Goal: Task Accomplishment & Management: Manage account settings

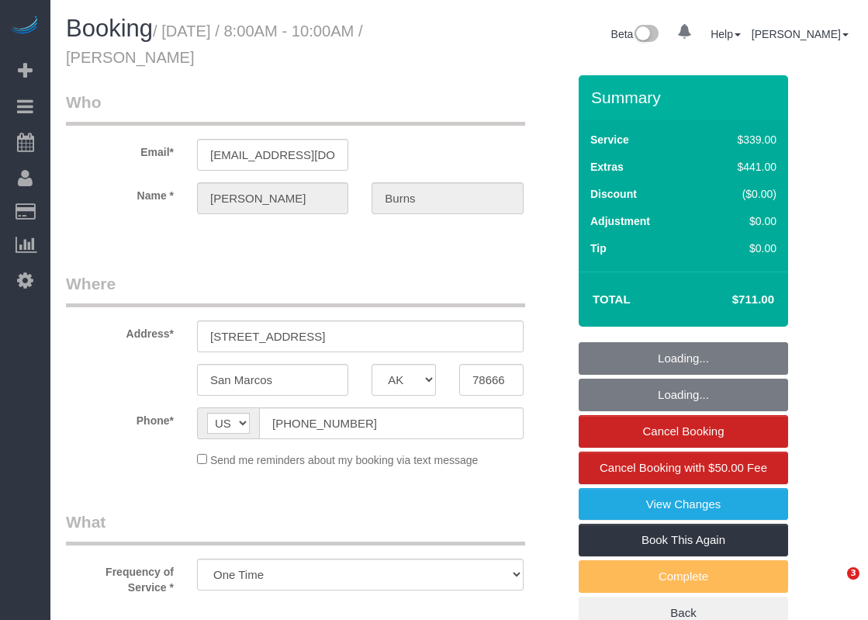
select select "[GEOGRAPHIC_DATA]"
select select "object:878"
select select "3"
select select "spot1"
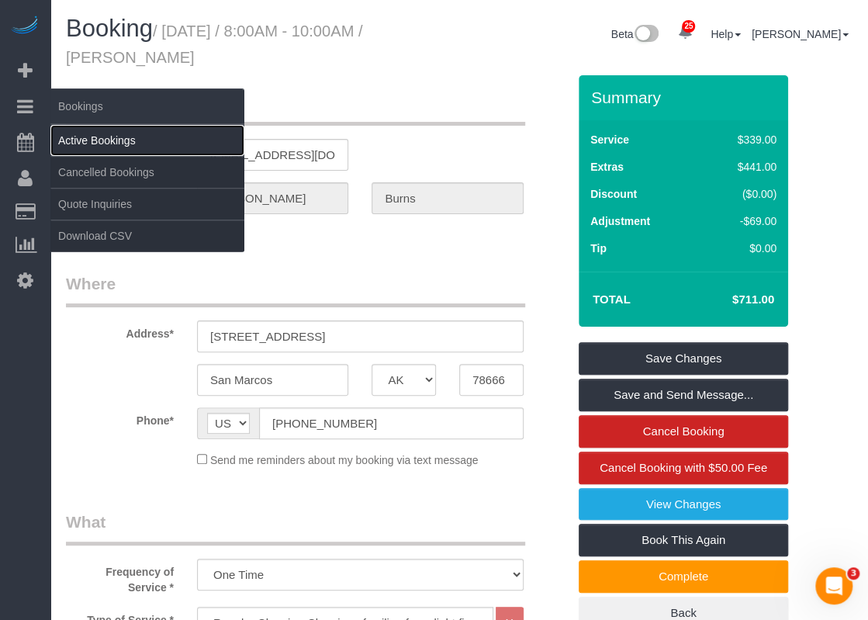
click at [87, 136] on link "Active Bookings" at bounding box center [147, 140] width 194 height 31
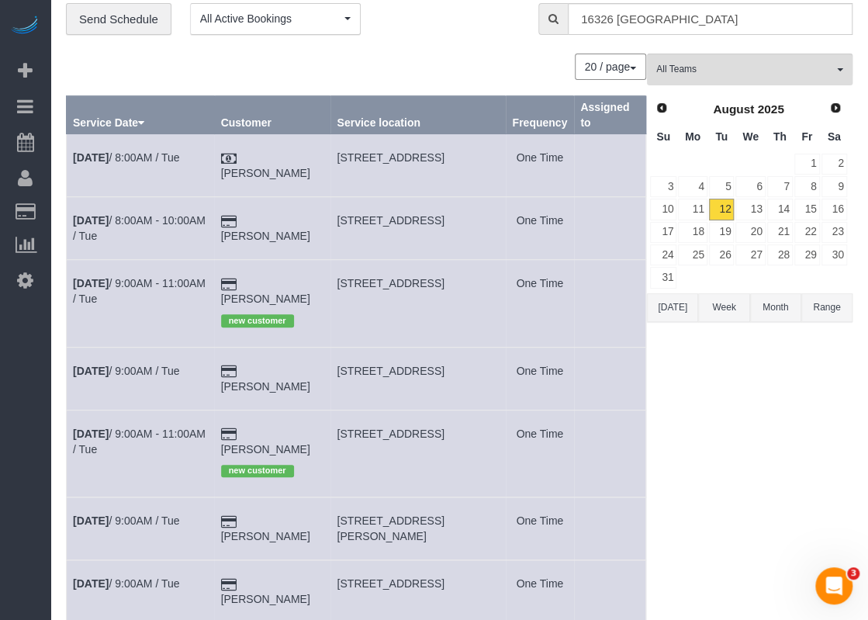
scroll to position [78, 0]
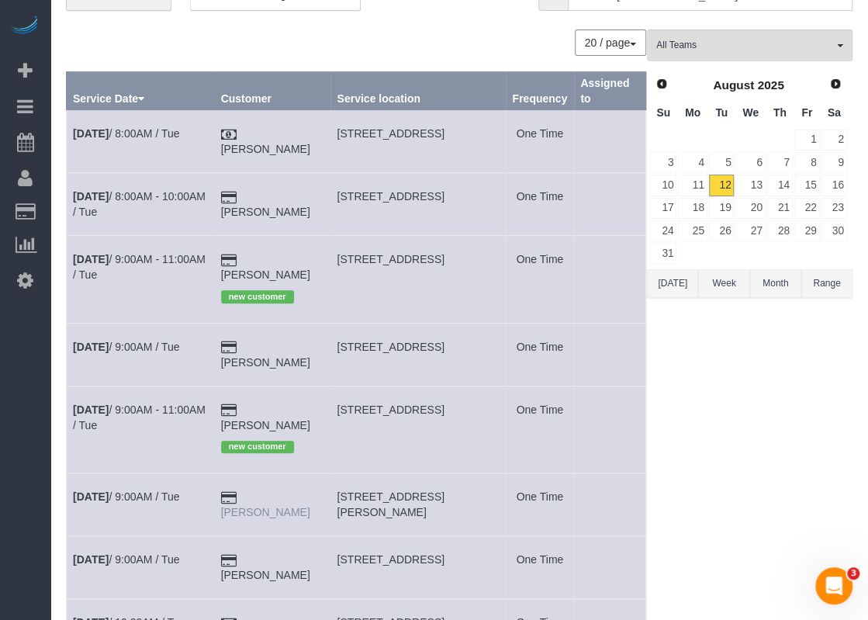
drag, startPoint x: 322, startPoint y: 458, endPoint x: 270, endPoint y: 469, distance: 53.1
click at [259, 473] on td "[PERSON_NAME]" at bounding box center [272, 504] width 116 height 63
copy link "[PERSON_NAME]"
drag, startPoint x: 335, startPoint y: 461, endPoint x: 409, endPoint y: 465, distance: 74.5
click at [409, 473] on td "[STREET_ADDRESS][PERSON_NAME]" at bounding box center [417, 504] width 175 height 63
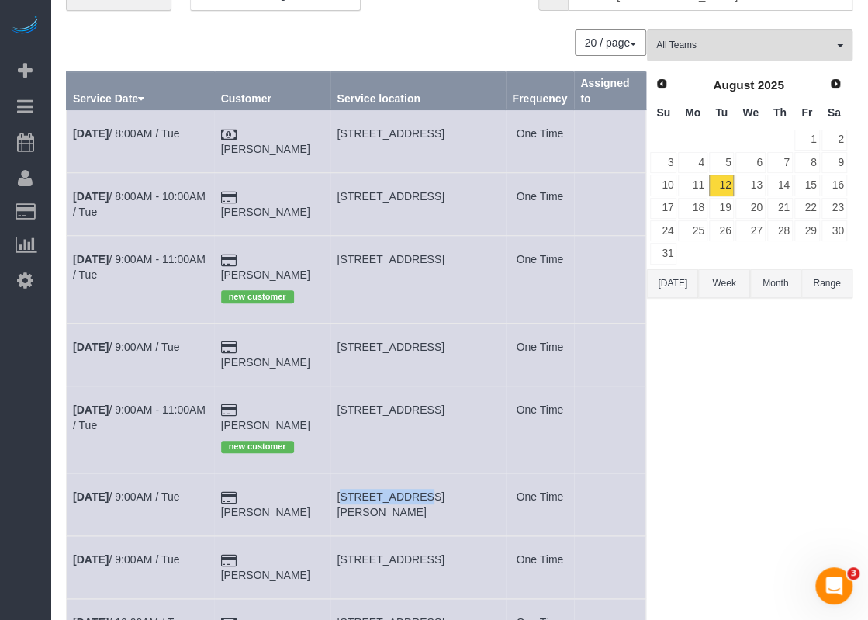
copy span "[STREET_ADDRESS][PERSON_NAME]"
click at [171, 490] on link "[DATE] 9:00AM / Tue" at bounding box center [126, 496] width 106 height 12
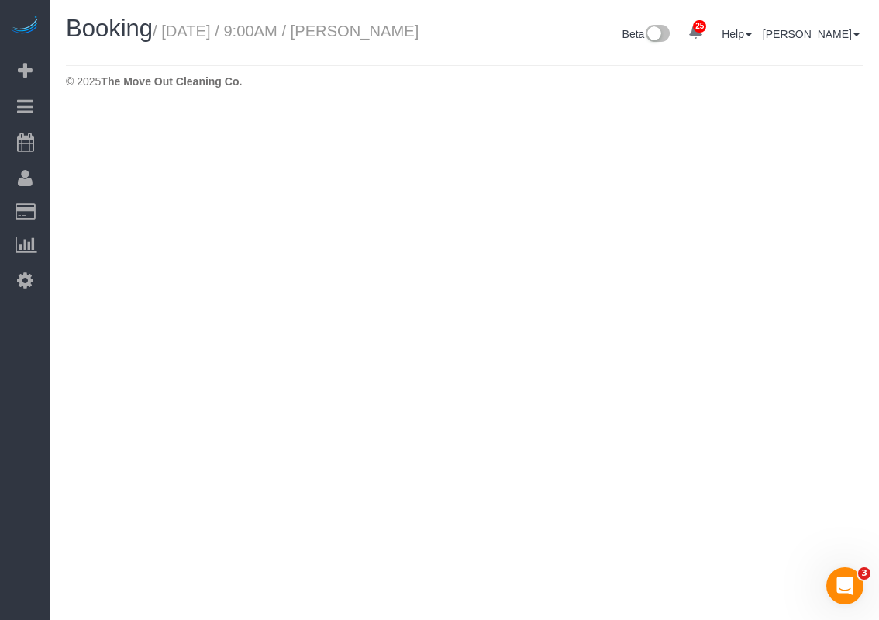
select select "[GEOGRAPHIC_DATA]"
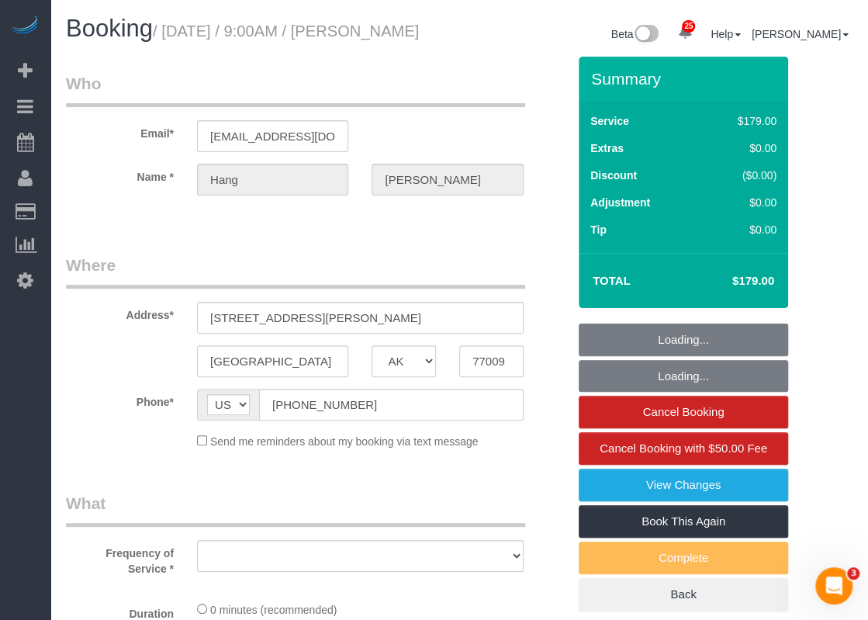
select select "object:1668"
select select "string:fspay-112da007-609a-4ad4-a4fd-2f26b576c929"
select select "3"
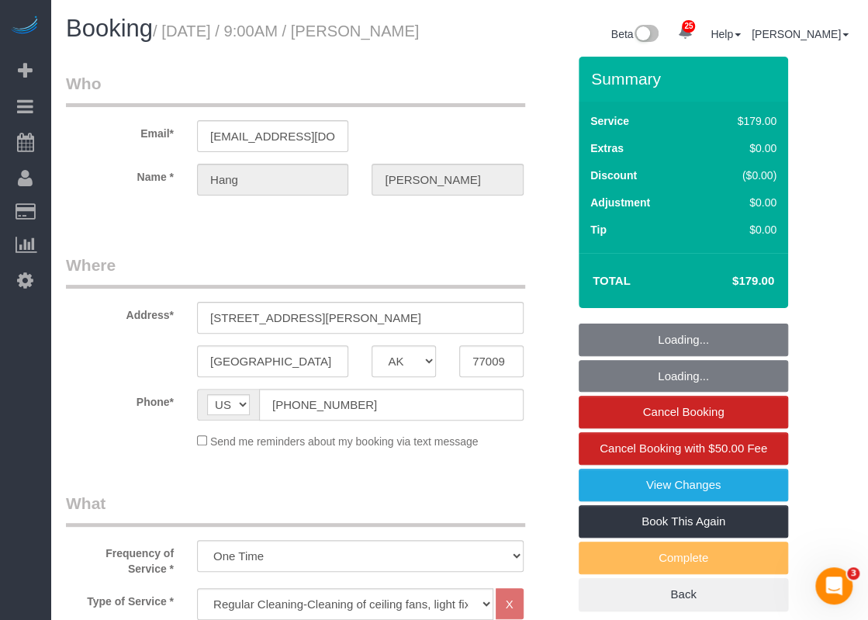
select select "object:1755"
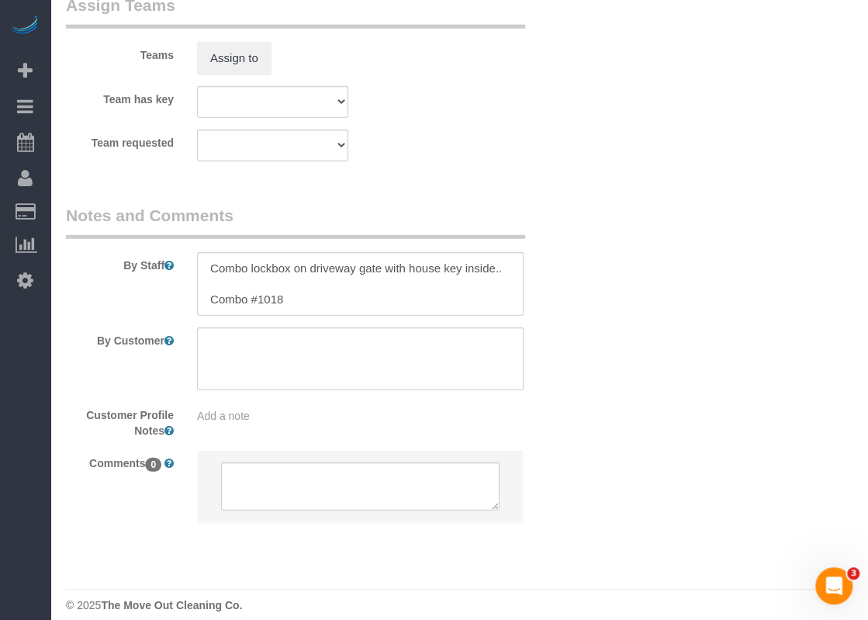
scroll to position [1706, 0]
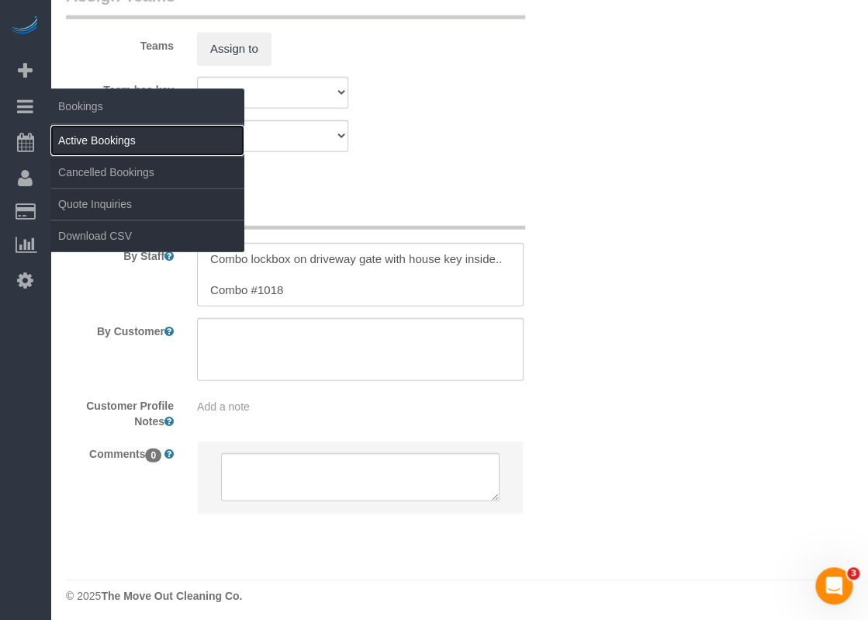
click at [74, 134] on link "Active Bookings" at bounding box center [147, 140] width 194 height 31
